Goal: Task Accomplishment & Management: Manage account settings

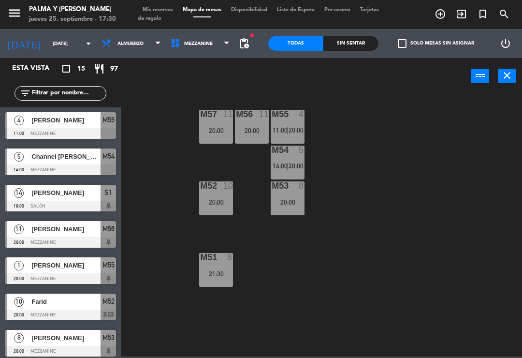
click at [209, 42] on span "Mezzanine" at bounding box center [200, 43] width 69 height 21
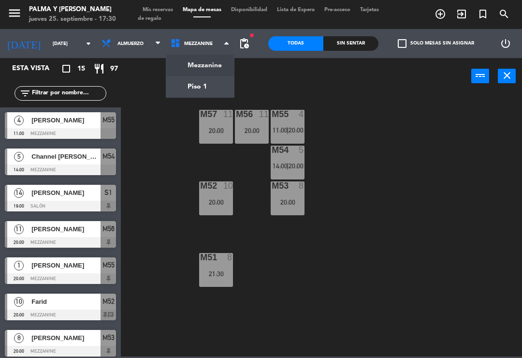
click at [209, 85] on ng-component "menu Palma y [PERSON_NAME] [DATE] 25. septiembre - 17:30 Mis reservas Mapa de m…" at bounding box center [261, 178] width 522 height 356
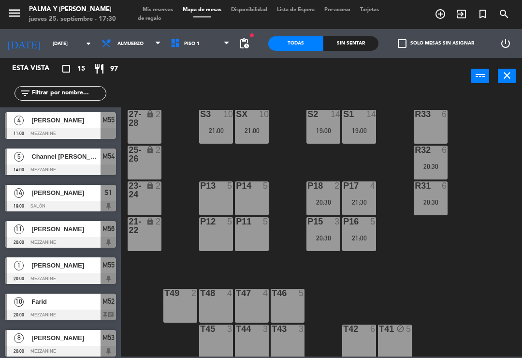
click at [489, 164] on div "R33 6 S1 14 19:00 S2 14 19:00 S3 10 21:00 SX 10 21:00 27-28 lock 2 R32 6 20:30 …" at bounding box center [324, 224] width 396 height 263
click at [53, 39] on input "[DATE]" at bounding box center [81, 43] width 66 height 15
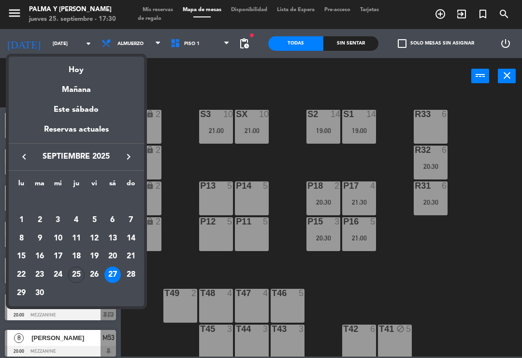
click at [83, 71] on div "Hoy" at bounding box center [76, 67] width 135 height 20
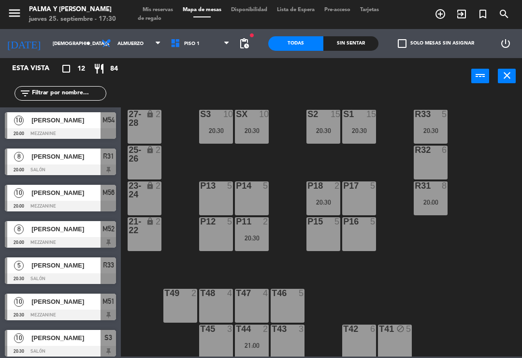
click at [491, 156] on div "R33 5 20:30 S1 15 20:30 S2 15 20:30 S3 10 20:30 SX 10 20:30 27-28 lock 2 R32 6 …" at bounding box center [324, 224] width 396 height 263
click at [468, 169] on div "R33 5 20:30 S1 15 20:30 S2 15 20:30 S3 10 20:30 SX 10 20:30 27-28 lock 2 R32 6 …" at bounding box center [324, 224] width 396 height 263
click at [192, 53] on span "Piso 1" at bounding box center [200, 43] width 69 height 21
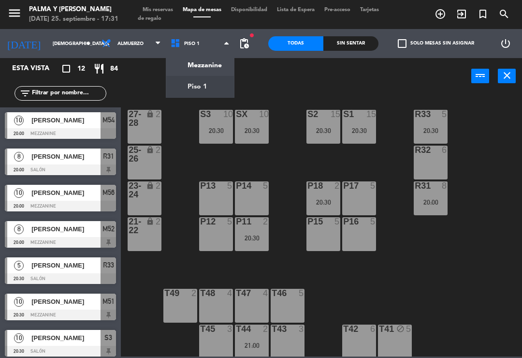
click at [209, 75] on ng-component "menu Palma y [PERSON_NAME] [DATE] 25. septiembre - 17:31 Mis reservas Mapa de m…" at bounding box center [261, 178] width 522 height 356
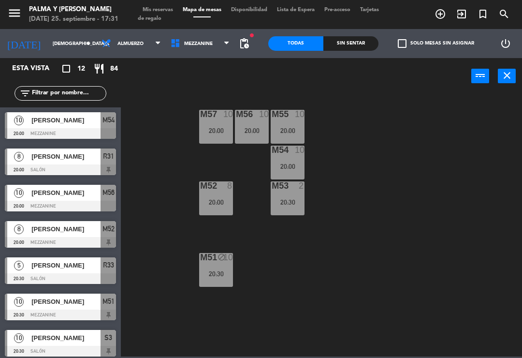
click at [194, 41] on span "Mezzanine" at bounding box center [198, 43] width 29 height 5
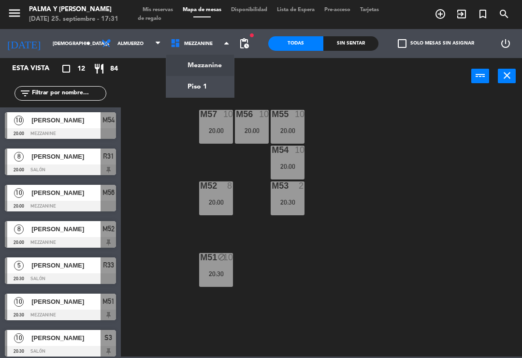
click at [194, 90] on ng-component "menu Palma y [PERSON_NAME] [DATE] 25. septiembre - 17:31 Mis reservas Mapa de m…" at bounding box center [261, 178] width 522 height 356
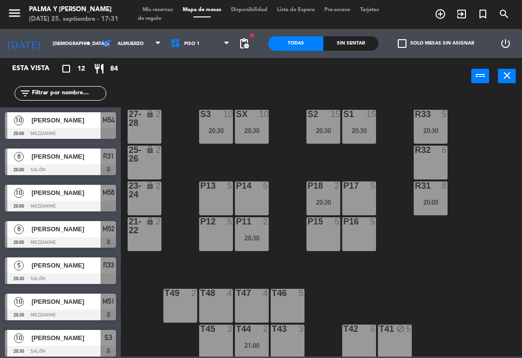
click at [424, 253] on div "R33 5 20:30 S1 15 20:30 S2 15 20:30 S3 10 20:30 SX 10 20:30 27-28 lock 2 R32 6 …" at bounding box center [324, 224] width 396 height 263
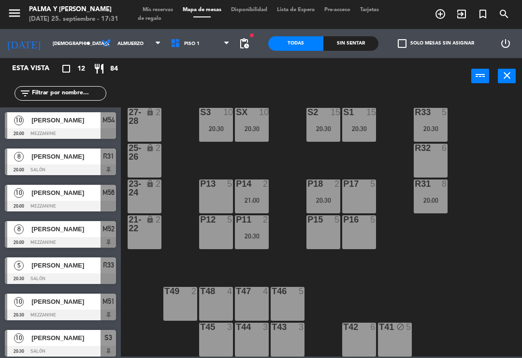
scroll to position [120, 0]
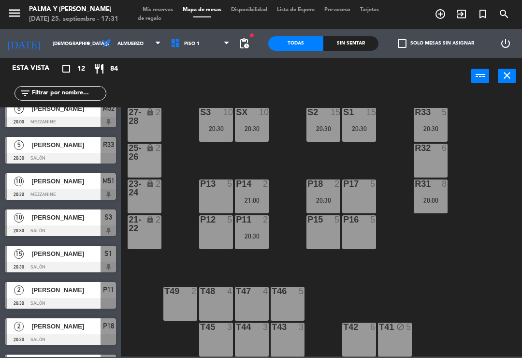
click at [460, 250] on div "R33 5 20:30 S1 15 20:30 S2 15 20:30 S3 10 20:30 SX 10 20:30 27-28 lock 2 R32 6 …" at bounding box center [324, 224] width 396 height 263
click at [463, 250] on div "R33 5 20:30 S1 15 20:30 S2 15 20:30 S3 10 20:30 SX 10 20:30 27-28 lock 2 R32 6 …" at bounding box center [324, 224] width 396 height 263
click at [437, 259] on div "R33 5 20:30 S1 15 20:30 S2 15 20:30 S3 10 20:30 SX 10 20:30 27-28 lock 2 R32 6 …" at bounding box center [324, 224] width 396 height 263
click at [440, 262] on div "R33 5 20:30 S1 15 20:30 S2 15 20:30 S3 10 20:30 SX 10 20:30 27-28 lock 2 R32 6 …" at bounding box center [324, 224] width 396 height 263
click at [492, 204] on div "R33 5 20:30 S1 15 20:30 S2 15 20:30 S3 10 20:30 SX 10 20:30 27-28 lock 2 R32 6 …" at bounding box center [324, 224] width 396 height 263
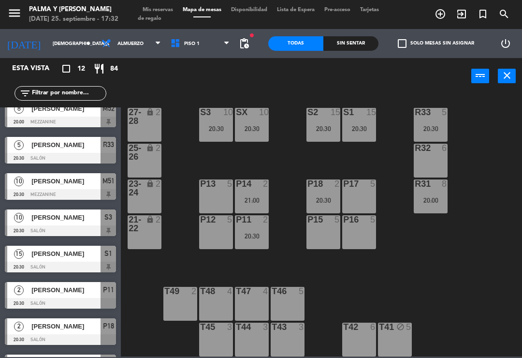
click at [482, 219] on div "R33 5 20:30 S1 15 20:30 S2 15 20:30 S3 10 20:30 SX 10 20:30 27-28 lock 2 R32 6 …" at bounding box center [324, 224] width 396 height 263
click at [484, 219] on div "R33 5 20:30 S1 15 20:30 S2 15 20:30 S3 10 20:30 SX 10 20:30 27-28 lock 2 R32 6 …" at bounding box center [324, 224] width 396 height 263
click at [186, 48] on span "Piso 1" at bounding box center [200, 43] width 69 height 21
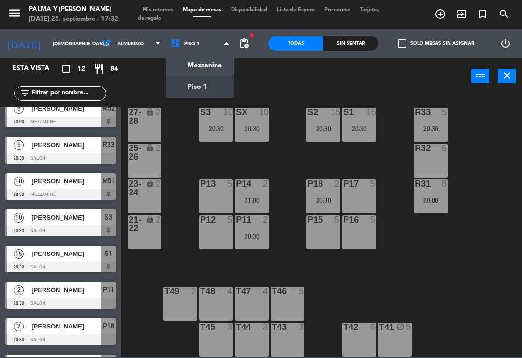
click at [199, 64] on ng-component "menu Palma y [PERSON_NAME] [DATE] 25. septiembre - 17:32 Mis reservas Mapa de m…" at bounding box center [261, 178] width 522 height 356
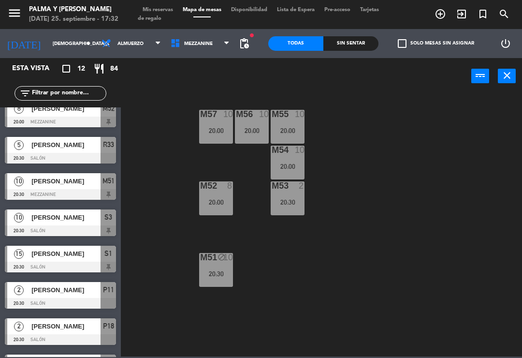
click at [409, 199] on div "M57 10 20:00 M56 10 20:00 M55 10 20:00 M54 10 20:00 M52 8 20:00 M53 2 20:30 M51…" at bounding box center [324, 224] width 396 height 263
click at [48, 40] on input "[DEMOGRAPHIC_DATA][DATE]" at bounding box center [81, 43] width 66 height 15
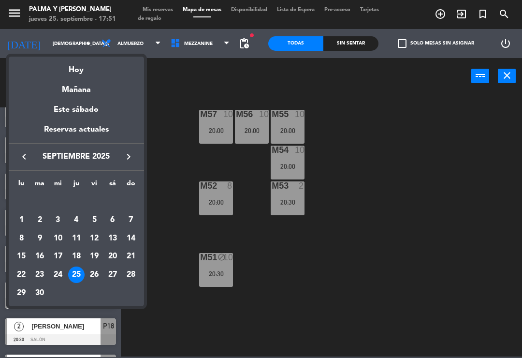
click at [92, 275] on div "26" at bounding box center [94, 274] width 16 height 16
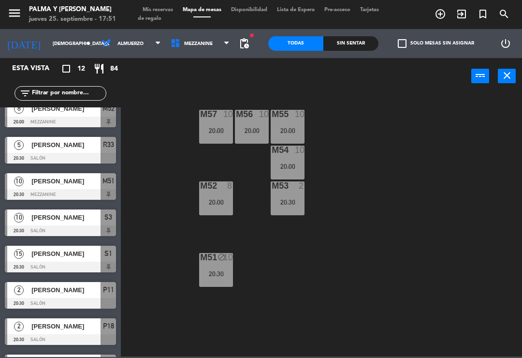
type input "[DATE]"
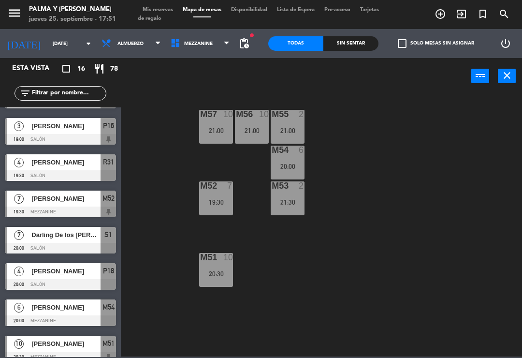
scroll to position [28, 0]
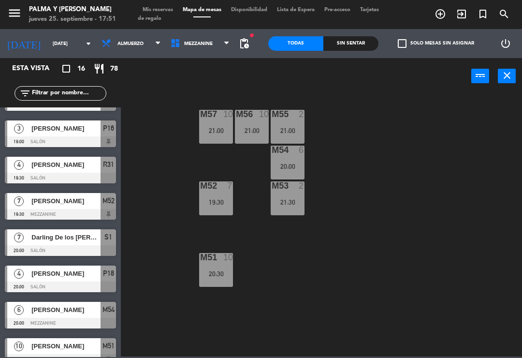
click at [50, 93] on input "text" at bounding box center [68, 93] width 75 height 11
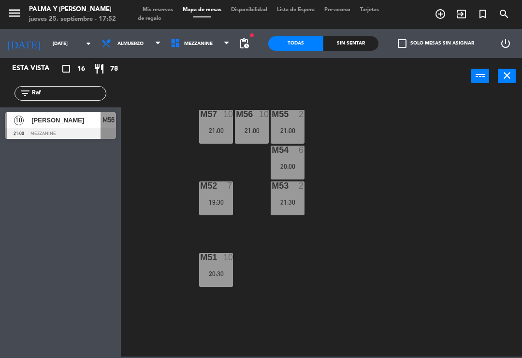
type input "Raf"
click at [76, 128] on div "[PERSON_NAME]" at bounding box center [65, 120] width 70 height 16
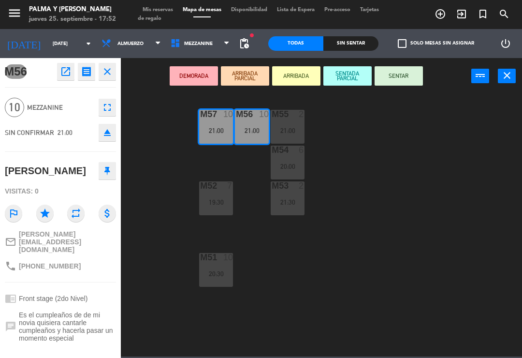
click at [69, 319] on span "Es el cumpleaños de de mi novia quisiera cantarle cumpleaños y hacerla pasar un…" at bounding box center [67, 326] width 97 height 31
click at [85, 316] on span "Es el cumpleaños de de mi novia quisiera cantarle cumpleaños y hacerla pasar un…" at bounding box center [67, 326] width 97 height 31
click at [80, 319] on span "Es el cumpleaños de de mi novia quisiera cantarle cumpleaños y hacerla pasar un…" at bounding box center [67, 326] width 97 height 31
click at [78, 319] on span "Es el cumpleaños de de mi novia quisiera cantarle cumpleaños y hacerla pasar un…" at bounding box center [67, 326] width 97 height 31
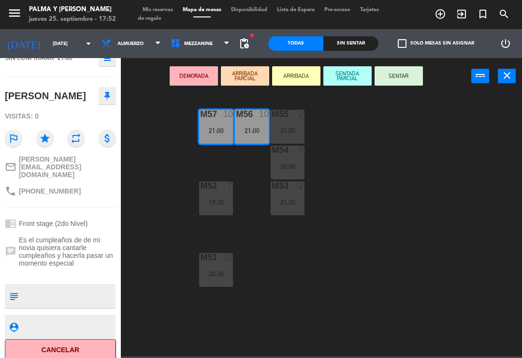
scroll to position [74, 0]
click at [71, 286] on textarea at bounding box center [68, 296] width 92 height 20
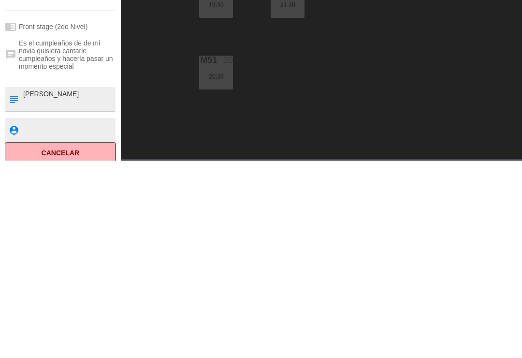
type textarea "[PERSON_NAME]"
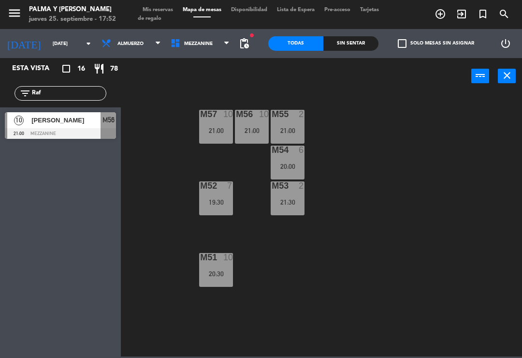
click at [62, 124] on span "[PERSON_NAME]" at bounding box center [65, 120] width 69 height 10
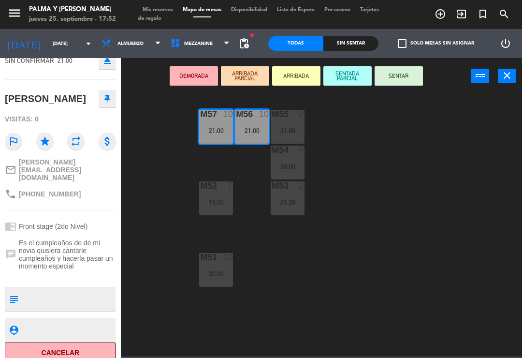
scroll to position [72, 0]
click at [80, 291] on textarea at bounding box center [68, 298] width 92 height 20
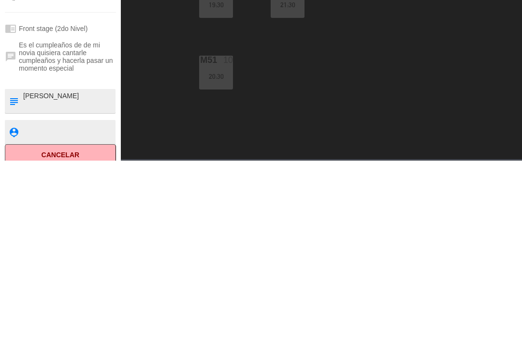
type textarea "[PERSON_NAME]"
click at [46, 323] on textarea at bounding box center [68, 329] width 92 height 12
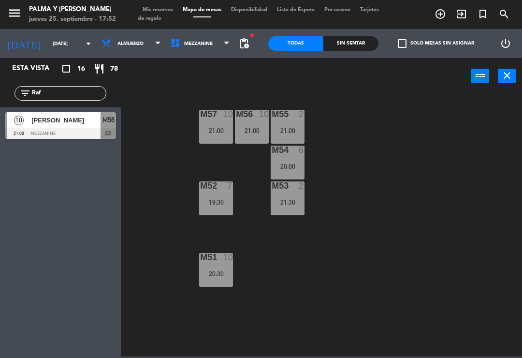
click at [50, 125] on span "[PERSON_NAME]" at bounding box center [65, 120] width 69 height 10
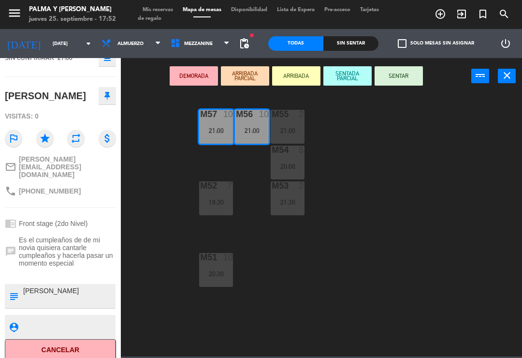
scroll to position [74, 0]
click at [63, 286] on textarea at bounding box center [68, 296] width 92 height 20
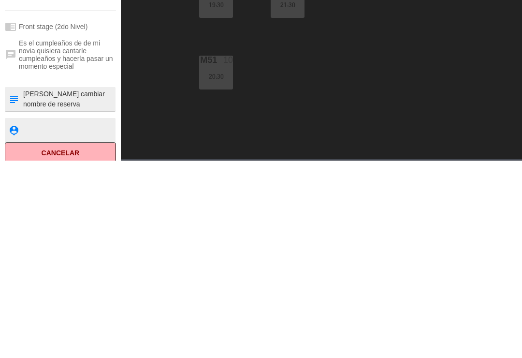
type textarea "[PERSON_NAME] cambiar nombre de reserva"
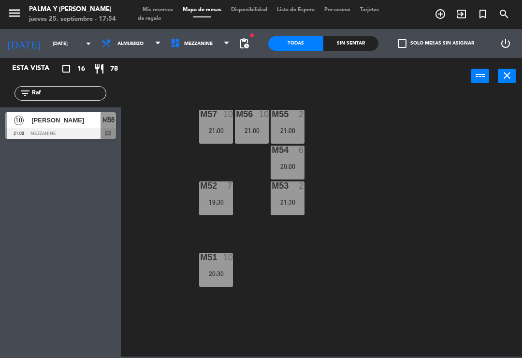
click at [59, 127] on div "[PERSON_NAME]" at bounding box center [65, 120] width 70 height 16
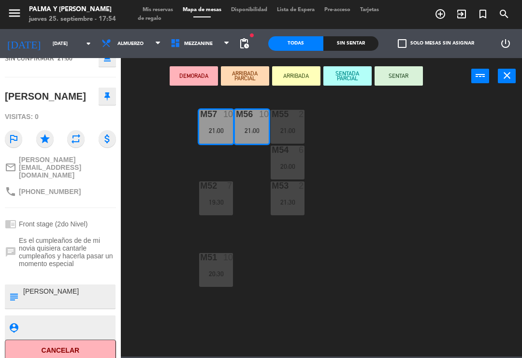
click at [71, 286] on textarea at bounding box center [68, 296] width 92 height 20
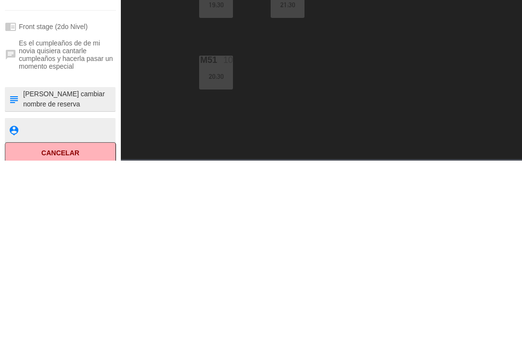
type textarea "[PERSON_NAME] cambiar nombre de reserva"
click at [38, 321] on textarea at bounding box center [68, 327] width 92 height 12
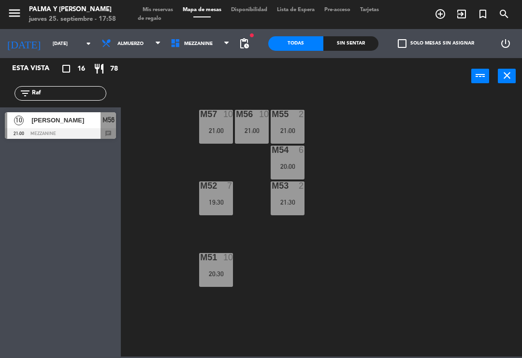
click at [481, 78] on icon "power_input" at bounding box center [480, 76] width 12 height 12
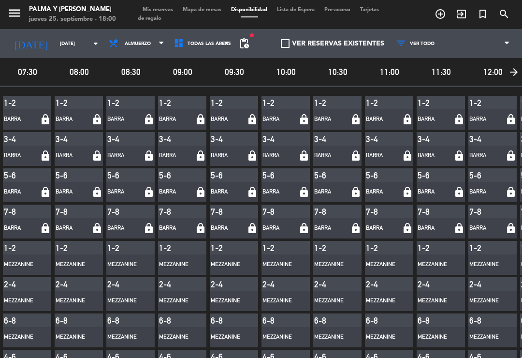
click at [388, 65] on span "11:00" at bounding box center [389, 72] width 49 height 14
